Goal: Task Accomplishment & Management: Complete application form

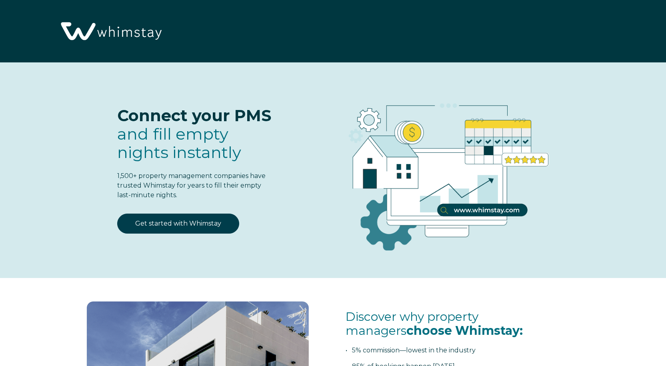
select select "US"
select select "Standard"
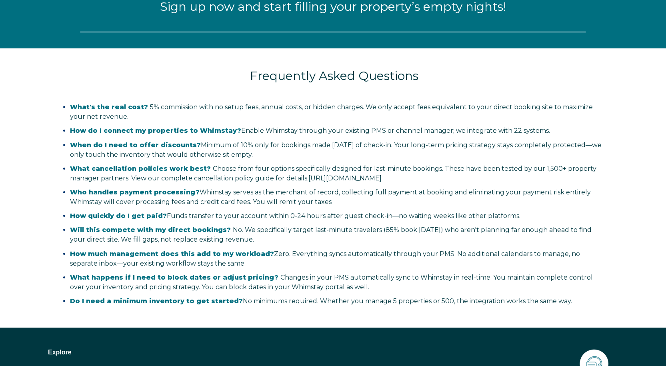
scroll to position [1012, 0]
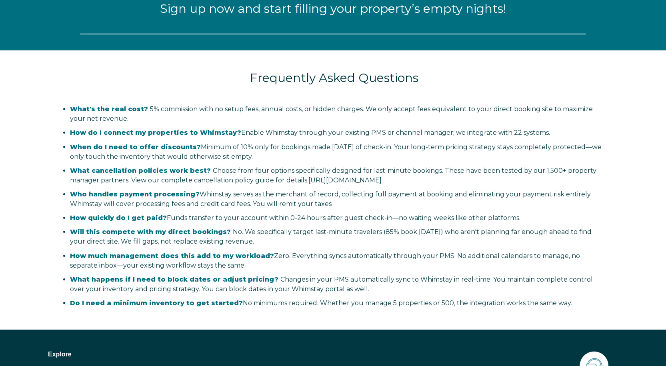
select select "US"
select select "Standard"
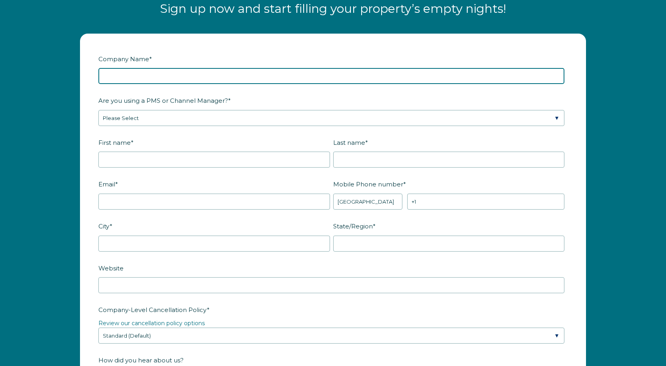
click at [224, 78] on input "Company Name *" at bounding box center [331, 76] width 466 height 16
type input "Sequoia Property Solutions"
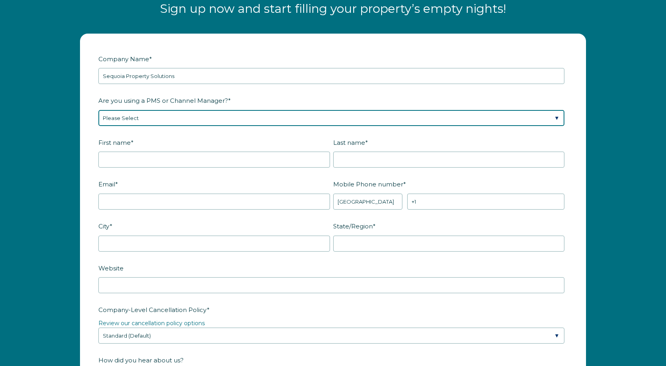
select select "Guesty"
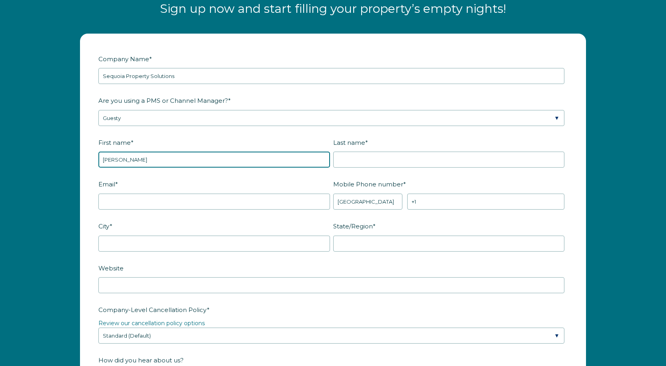
type input "[PERSON_NAME]"
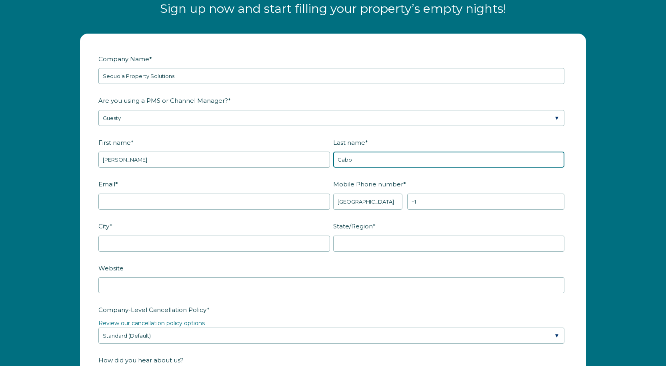
type input "[PERSON_NAME]"
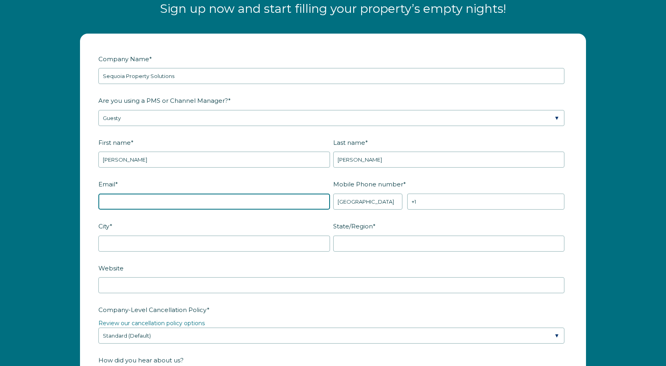
type input "[EMAIL_ADDRESS][DOMAIN_NAME]"
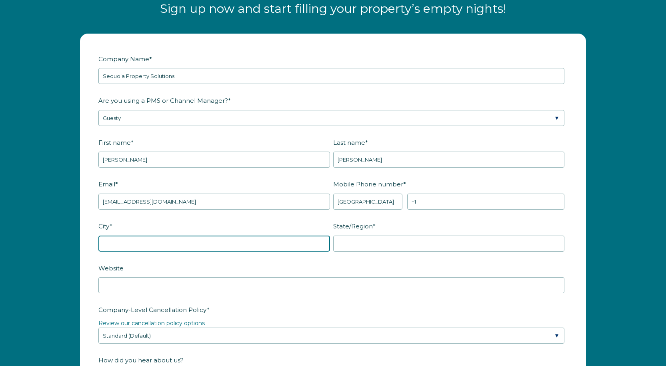
type input "Arcadia"
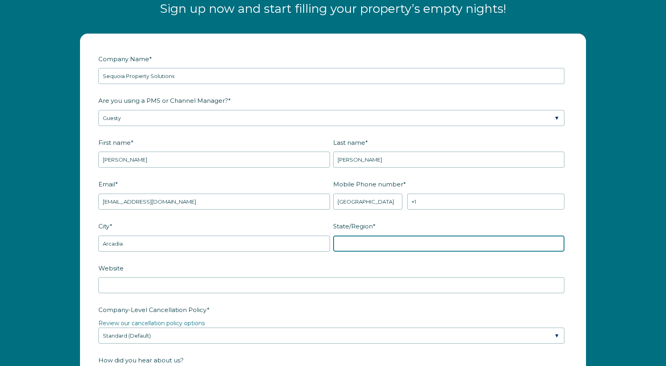
type input "PA"
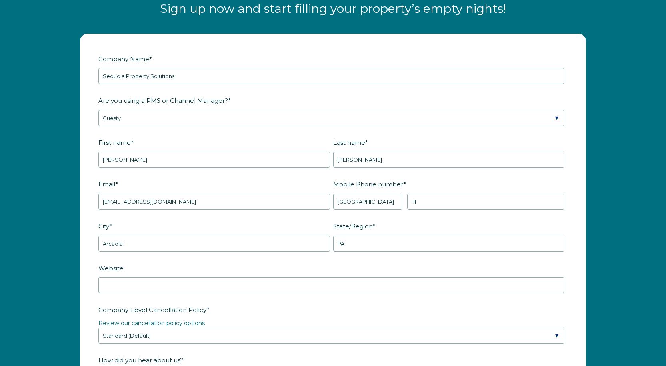
click at [498, 177] on label "Mobile Phone number *" at bounding box center [450, 184] width 235 height 14
click at [498, 194] on input "+1" at bounding box center [485, 202] width 157 height 16
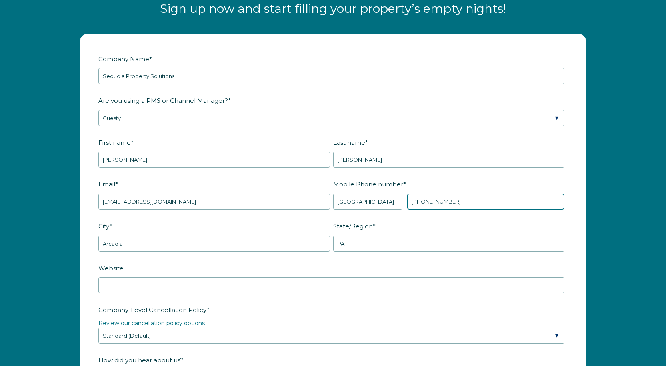
type input "[PHONE_NUMBER]"
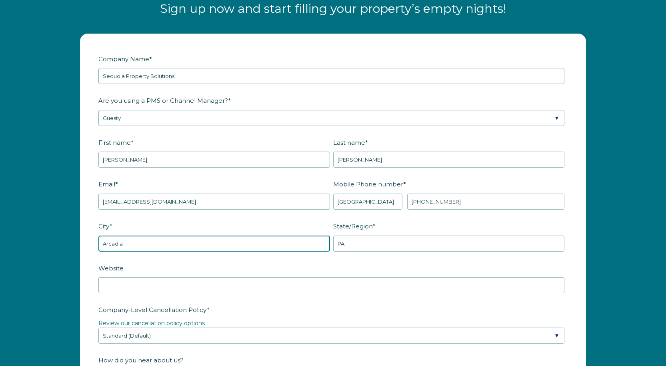
drag, startPoint x: 208, startPoint y: 242, endPoint x: 1, endPoint y: 238, distance: 207.7
click at [1, 238] on div "Company Name * Sequoia Property Solutions Are you using a PMS or Channel Manage…" at bounding box center [333, 334] width 666 height 617
type input "[GEOGRAPHIC_DATA]"
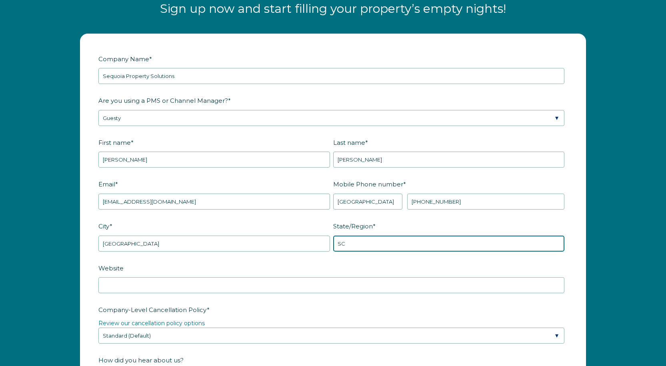
type input "SC"
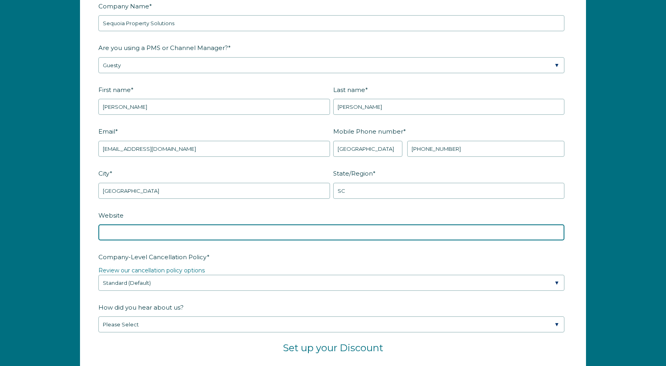
scroll to position [1172, 0]
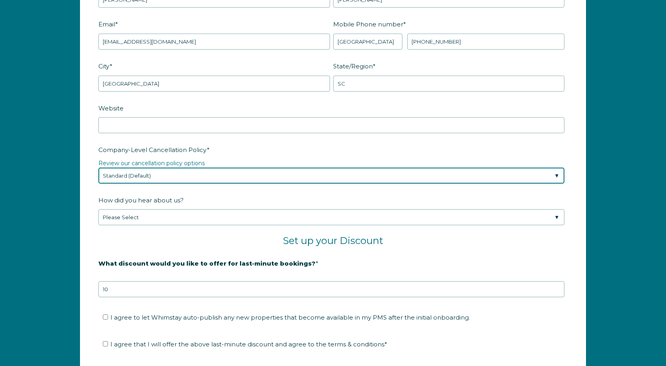
click at [148, 178] on select "Please Select Partial Standard (Default) Moderate Strict" at bounding box center [331, 176] width 466 height 16
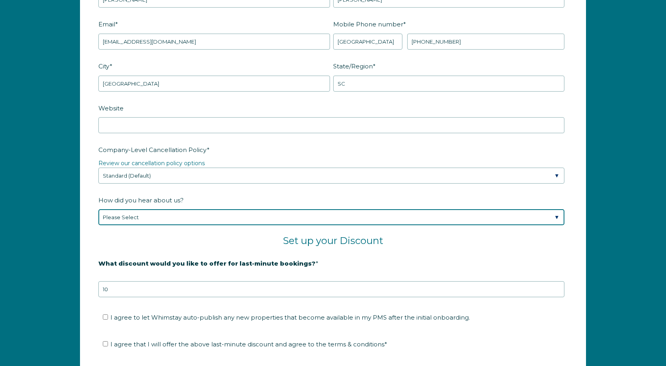
click at [157, 222] on select "Please Select Found Whimstay through a Google search Spoke to a Whimstay salesp…" at bounding box center [331, 217] width 466 height 16
select select "Whimstay Sales"
click at [98, 209] on select "Please Select Found Whimstay through a Google search Spoke to a Whimstay salesp…" at bounding box center [331, 217] width 466 height 16
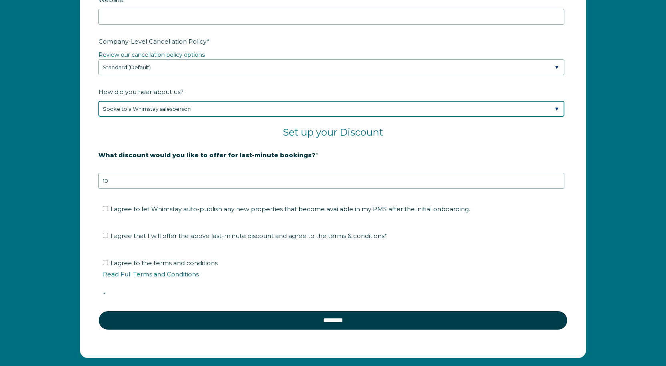
scroll to position [1292, 0]
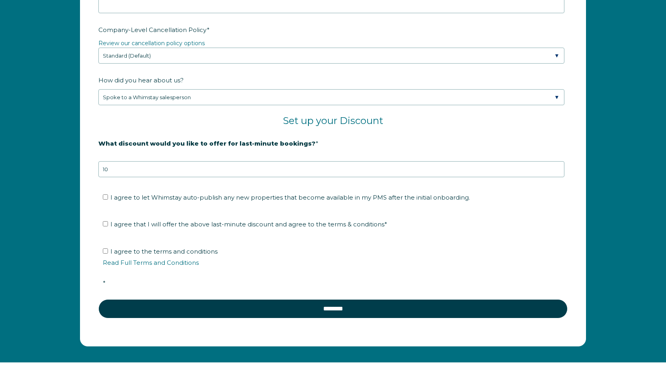
click at [203, 199] on span "I agree to let Whimstay auto-publish any new properties that become available i…" at bounding box center [290, 198] width 360 height 8
click at [108, 199] on input "I agree to let Whimstay auto-publish any new properties that become available i…" at bounding box center [105, 196] width 5 height 5
checkbox input "true"
click at [203, 224] on span "I agree that I will offer the above last-minute discount and agree to the terms…" at bounding box center [248, 224] width 277 height 8
click at [108, 224] on input "I agree that I will offer the above last-minute discount and agree to the terms…" at bounding box center [105, 223] width 5 height 5
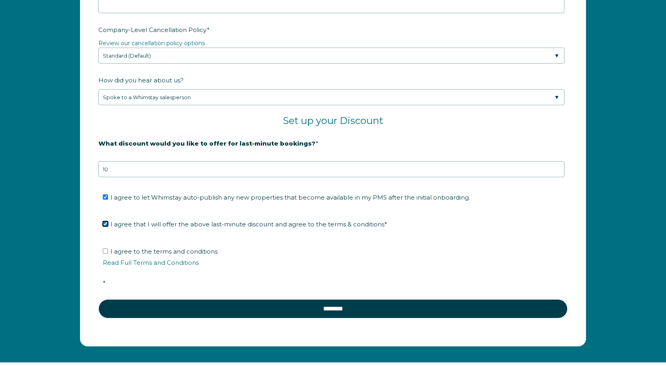
checkbox input "true"
click at [196, 255] on span "I agree to the terms and conditions Read Full Terms and Conditions *" at bounding box center [336, 267] width 466 height 39
click at [108, 254] on input "I agree to the terms and conditions Read Full Terms and Conditions *" at bounding box center [105, 250] width 5 height 5
checkbox input "true"
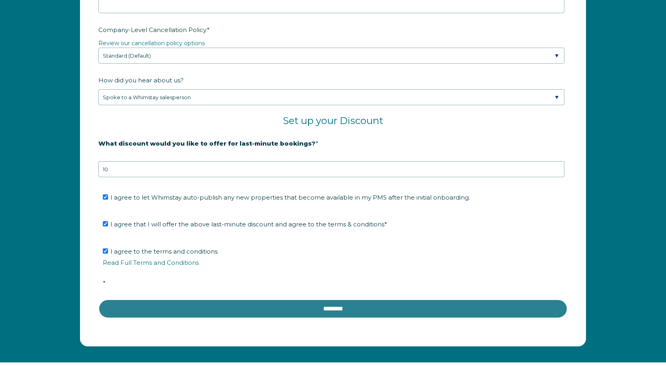
click at [240, 306] on input "********" at bounding box center [332, 308] width 469 height 19
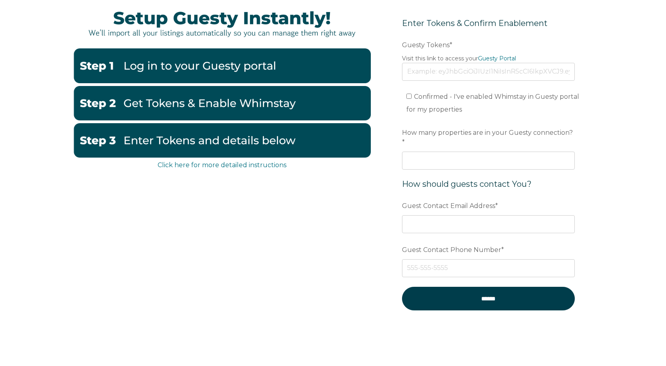
scroll to position [120, 0]
